Goal: Obtain resource: Obtain resource

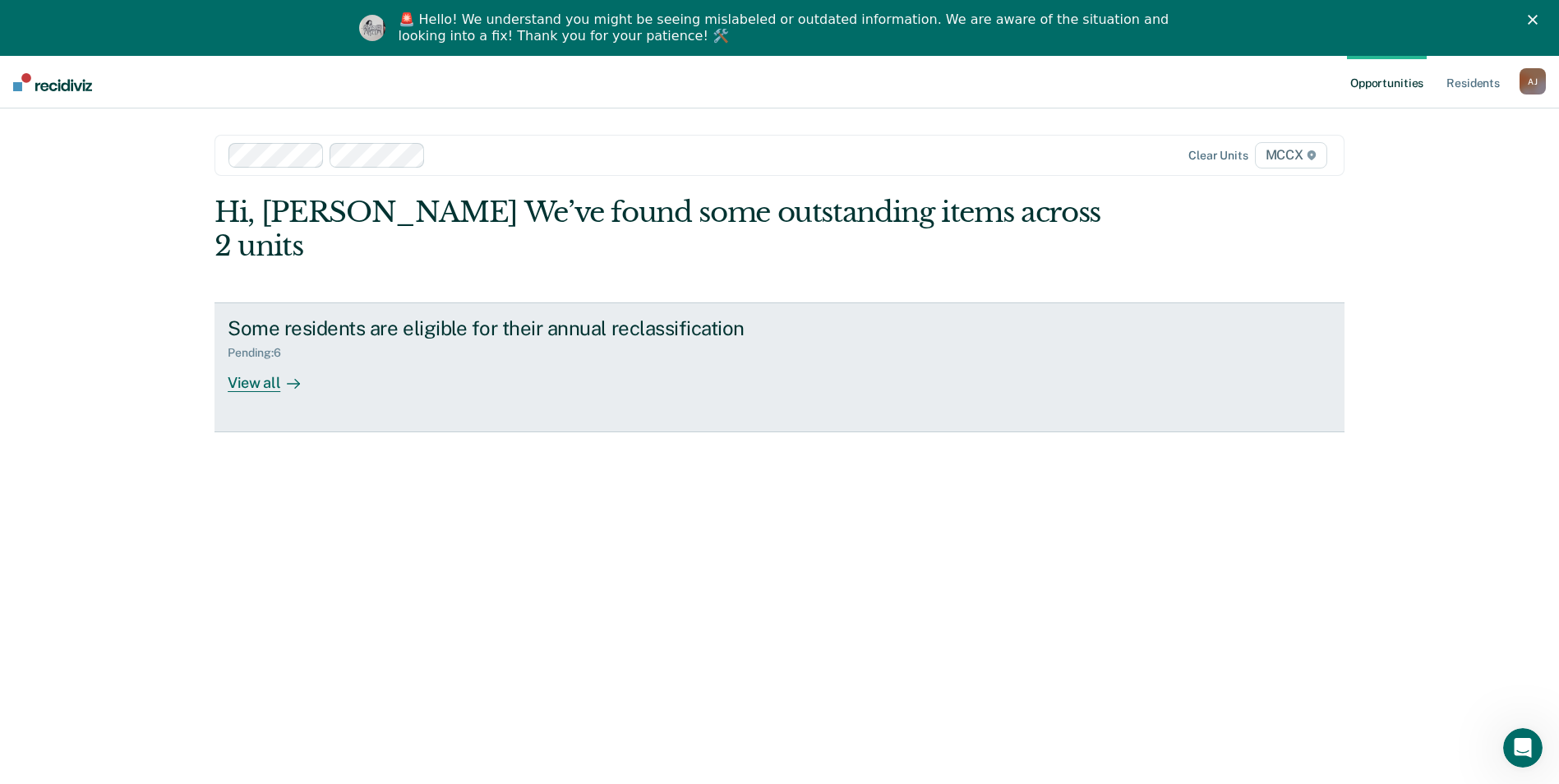
click at [272, 360] on div "View all" at bounding box center [273, 376] width 92 height 32
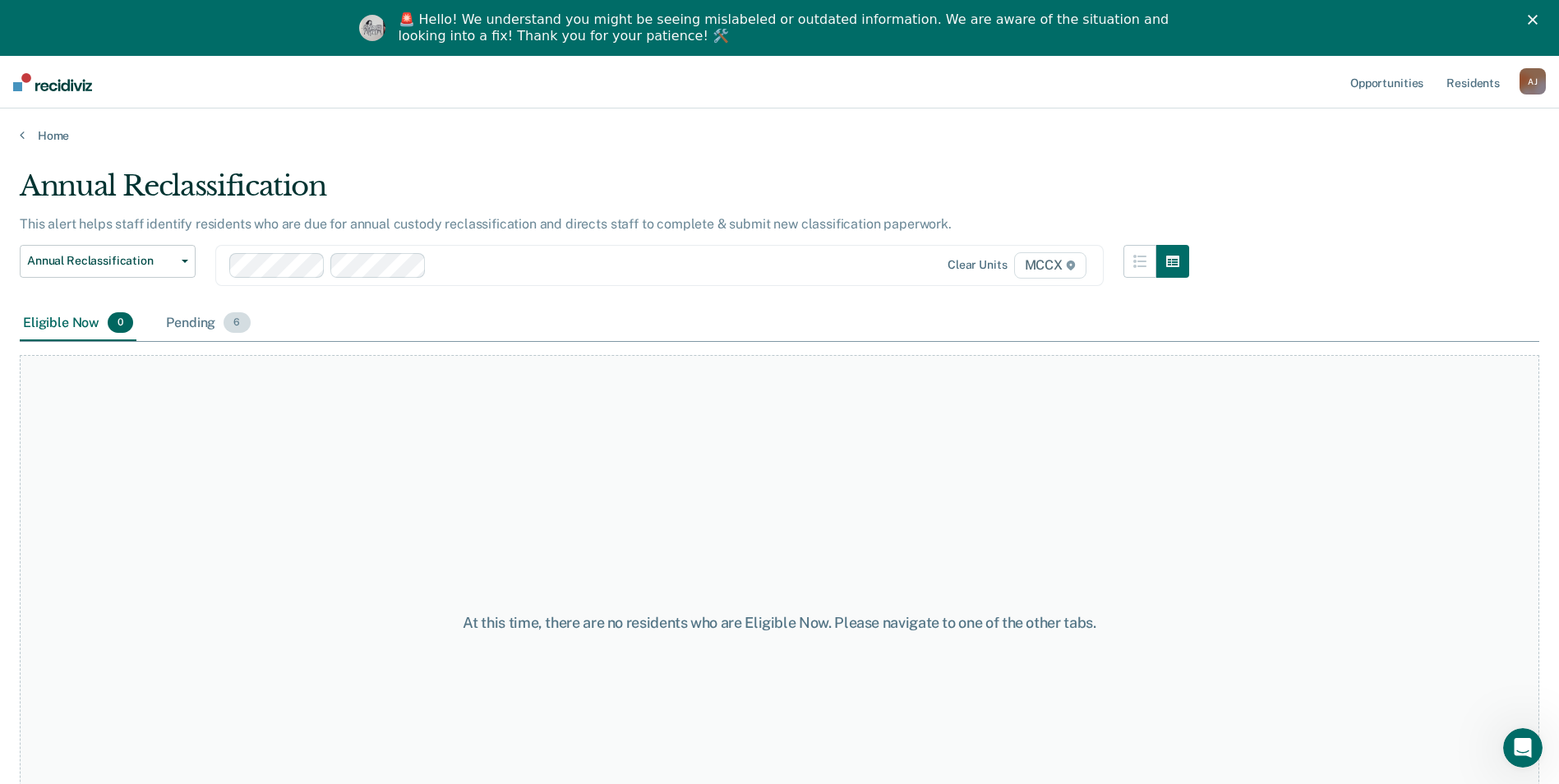
click at [202, 323] on div "Pending 6" at bounding box center [208, 324] width 91 height 36
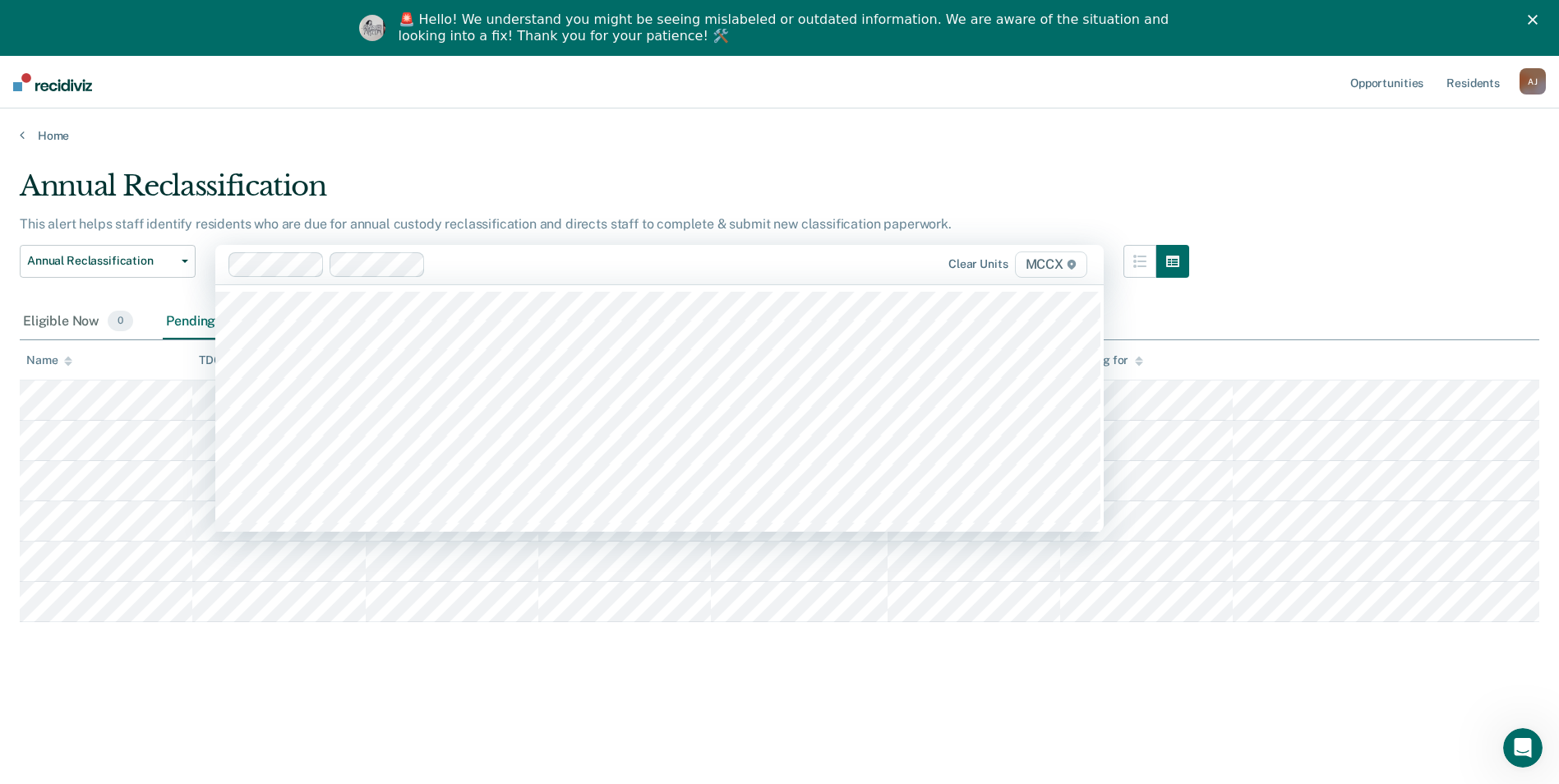
click at [459, 264] on div at bounding box center [632, 263] width 398 height 19
type input "mccx"
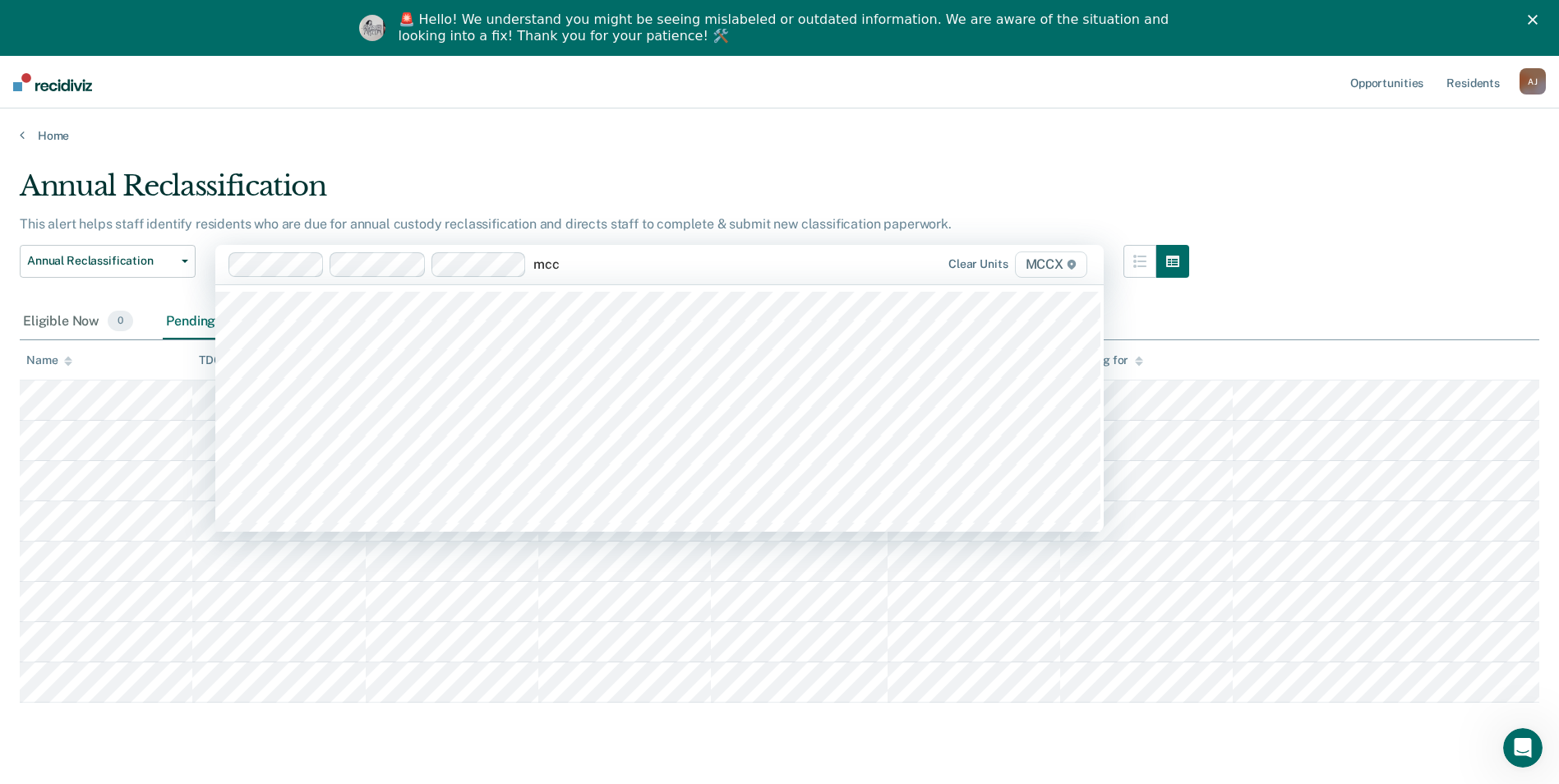
type input "mccx"
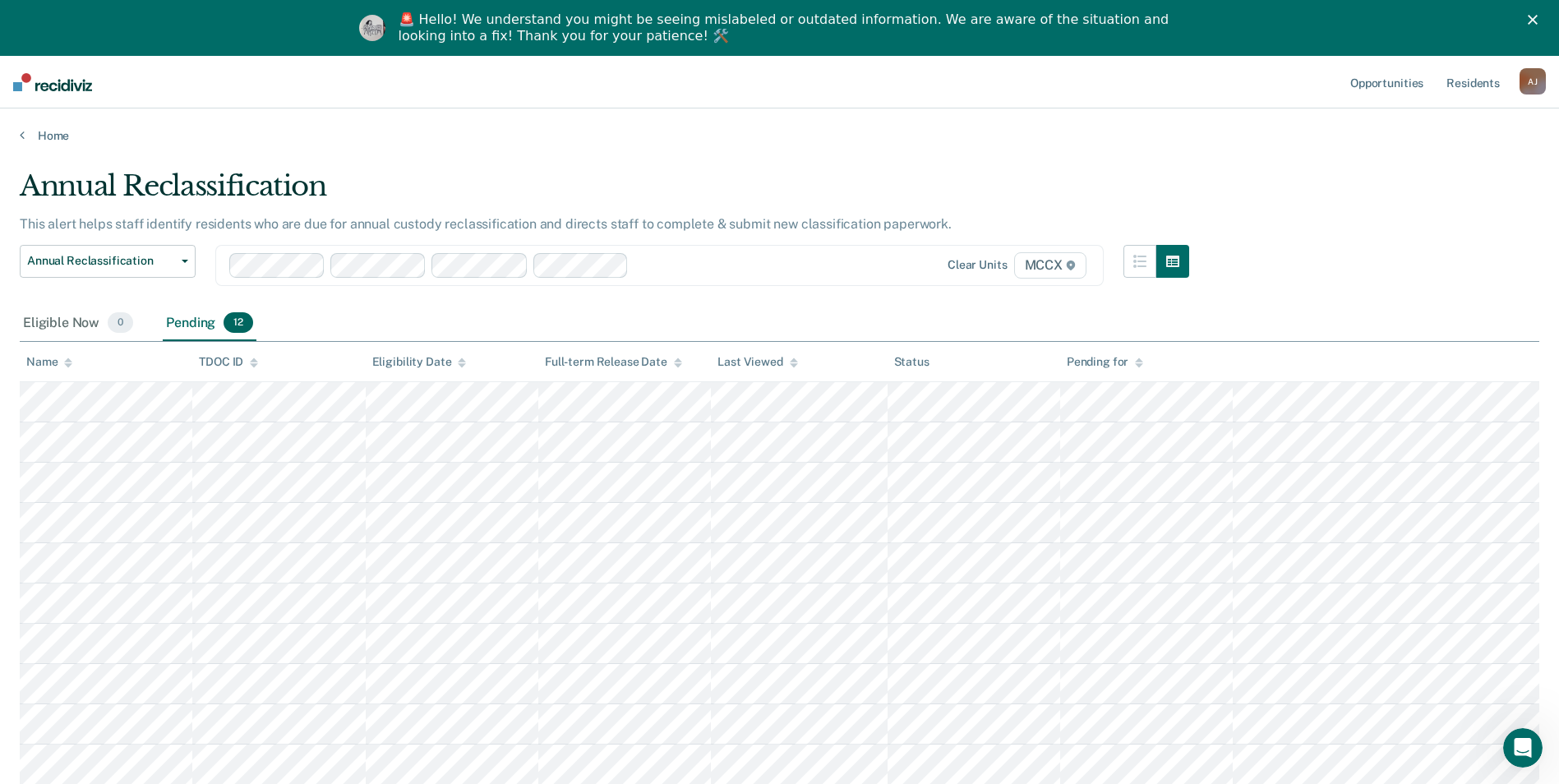
scroll to position [81, 0]
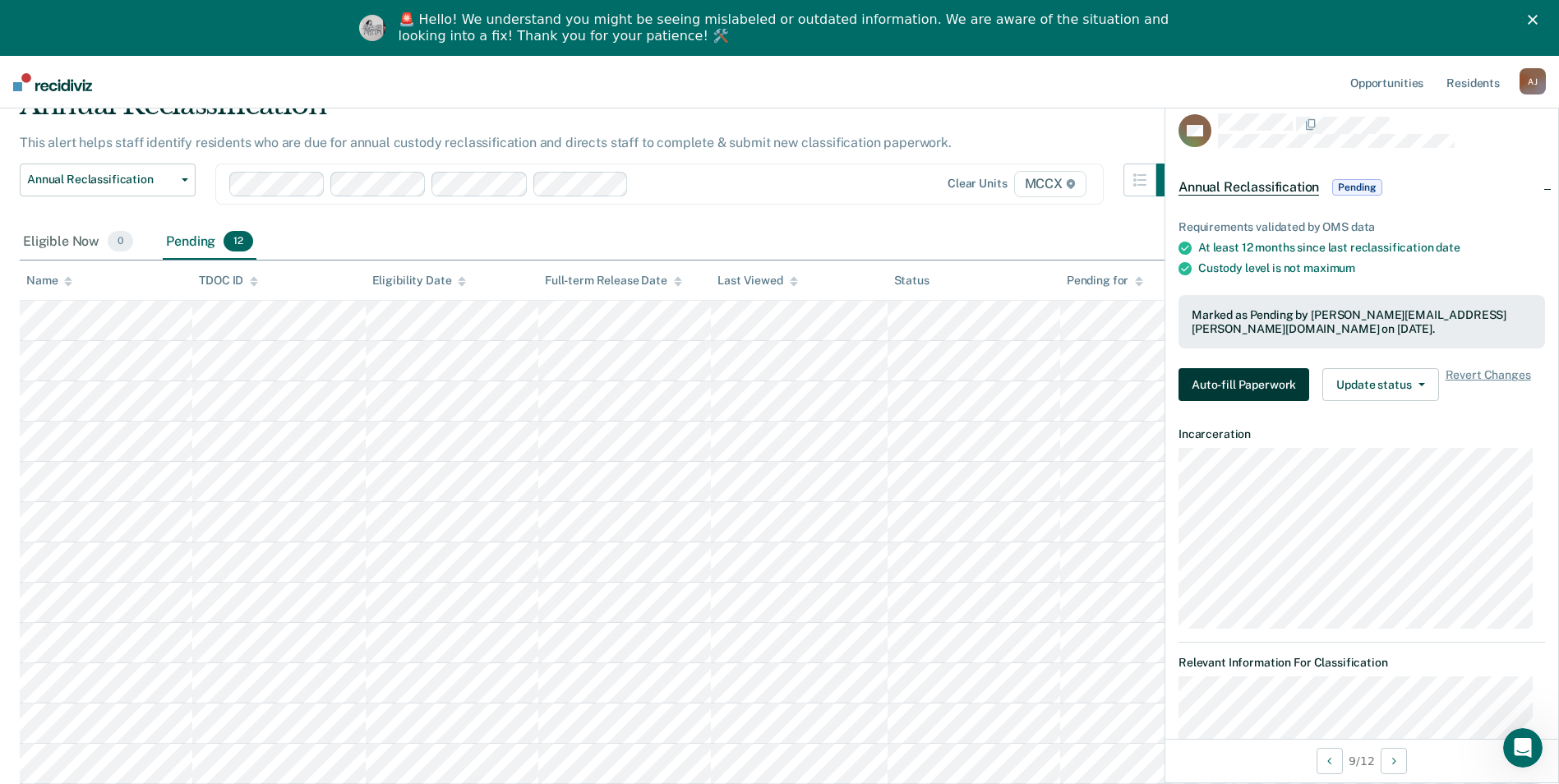
click at [1234, 386] on button "Auto-fill Paperwork" at bounding box center [1243, 384] width 130 height 33
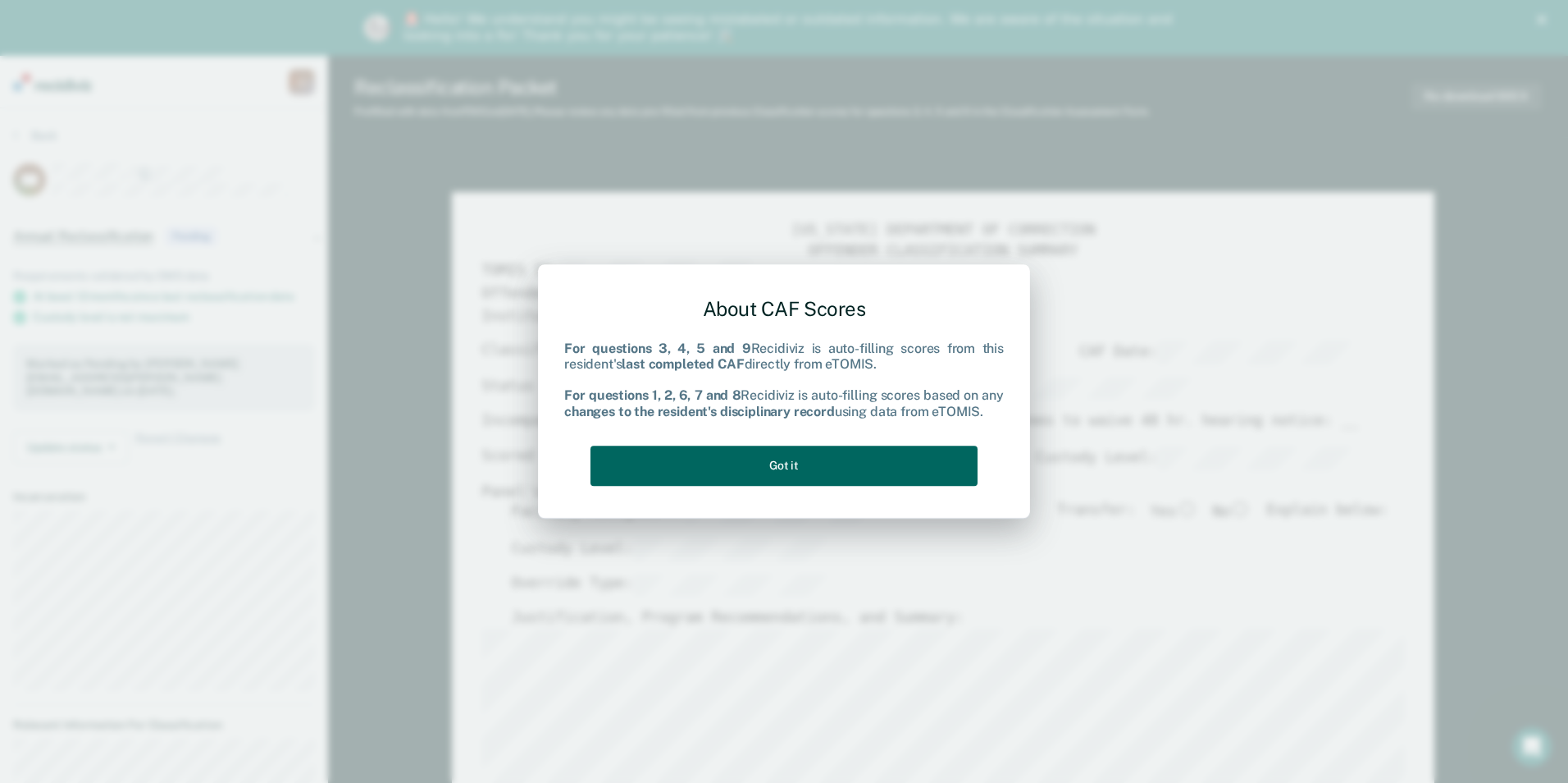
click at [857, 462] on button "Got it" at bounding box center [784, 465] width 387 height 40
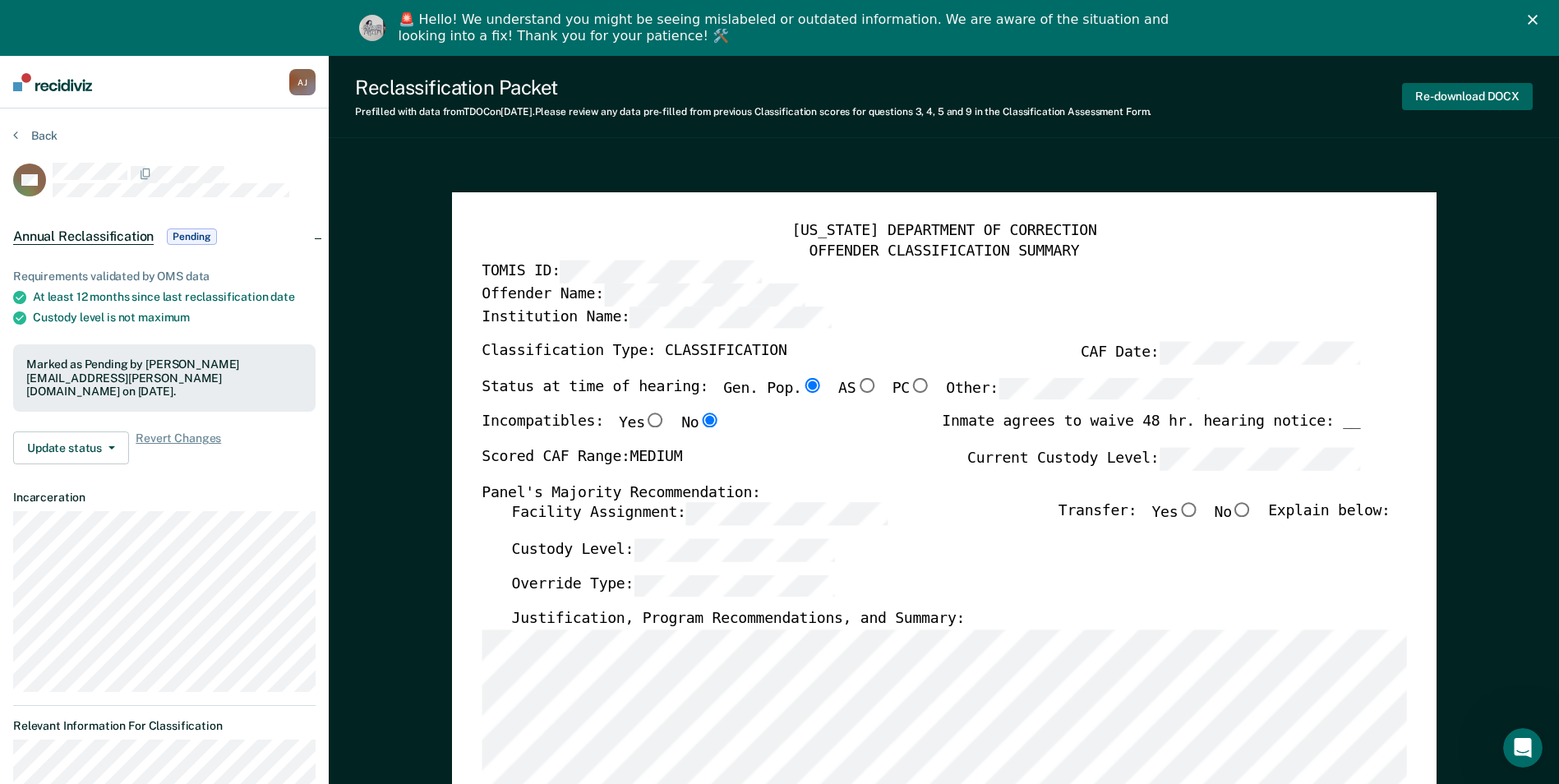
click at [1444, 88] on button "Re-download DOCX" at bounding box center [1467, 96] width 130 height 27
type textarea "x"
